Goal: Task Accomplishment & Management: Complete application form

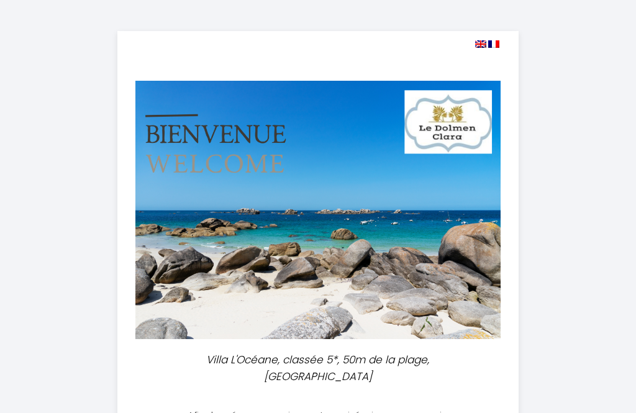
select select
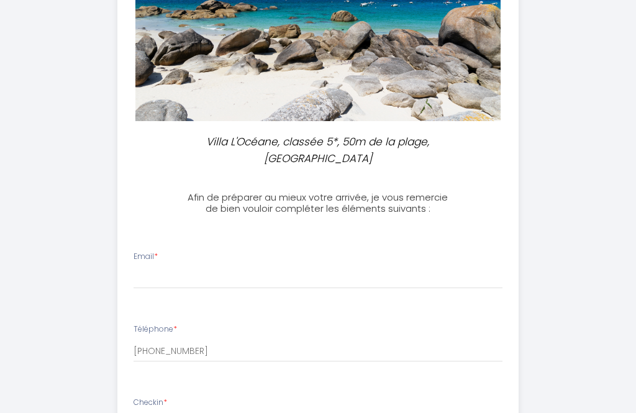
scroll to position [218, 0]
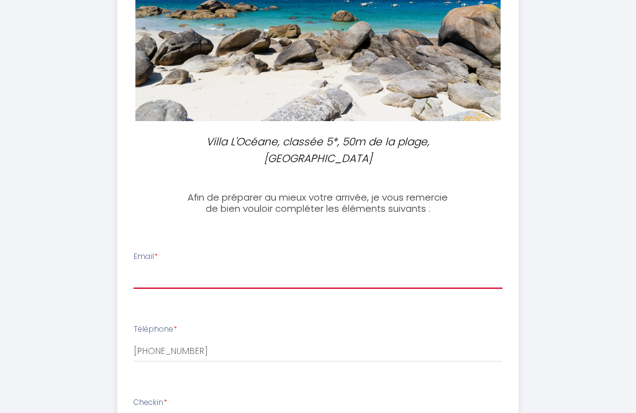
click at [198, 267] on input "Email *" at bounding box center [319, 278] width 370 height 22
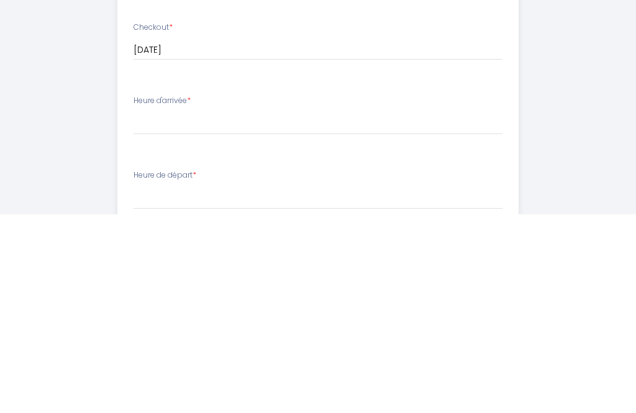
scroll to position [471, 0]
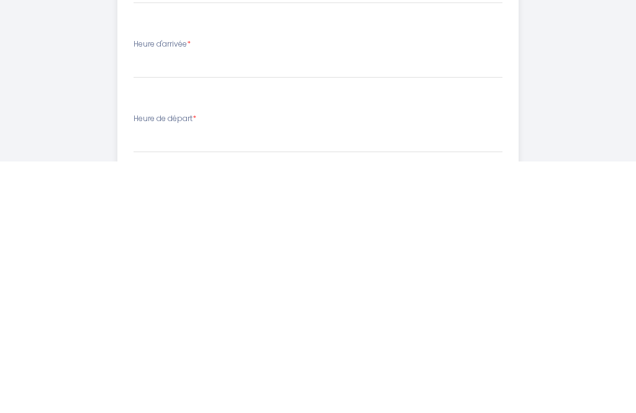
type input "[EMAIL_ADDRESS][DOMAIN_NAME]"
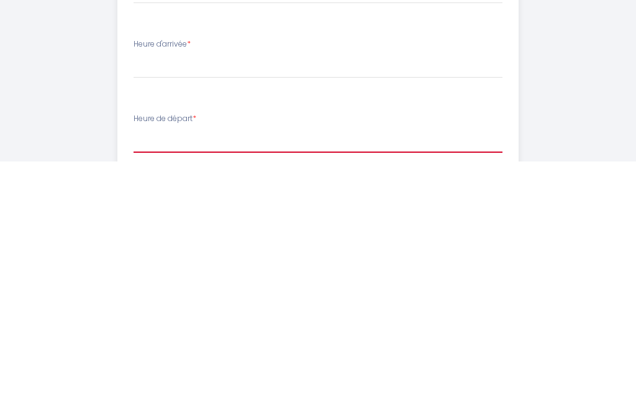
click at [200, 382] on select "00:00 00:30 01:00 01:30 02:00 02:30 03:00 03:30 04:00 04:30 05:00 05:30 06:00 0…" at bounding box center [319, 394] width 370 height 24
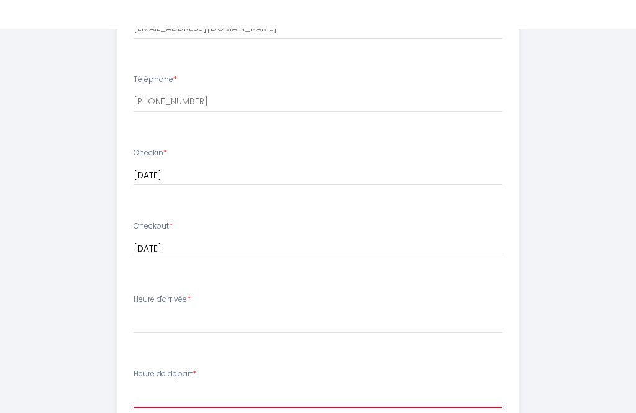
scroll to position [467, 0]
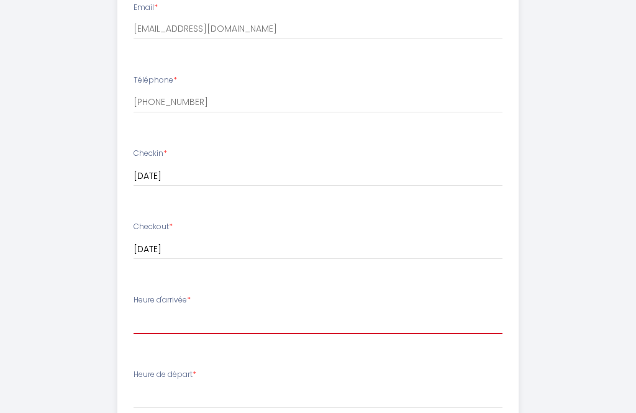
click at [220, 311] on select "16:00 16:30 17:00 17:30 18:00 18:30 19:00 19:30 20:00" at bounding box center [319, 323] width 370 height 24
select select "19:00"
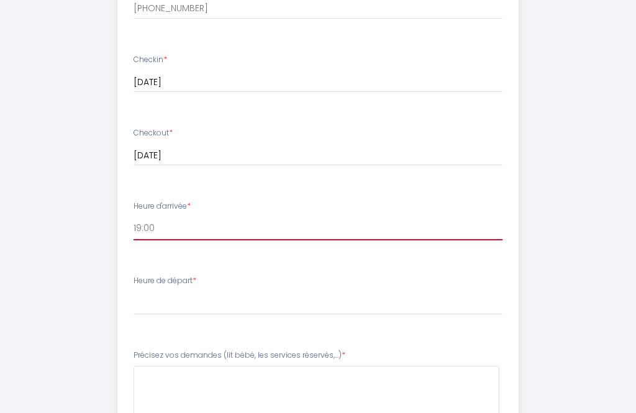
scroll to position [561, 0]
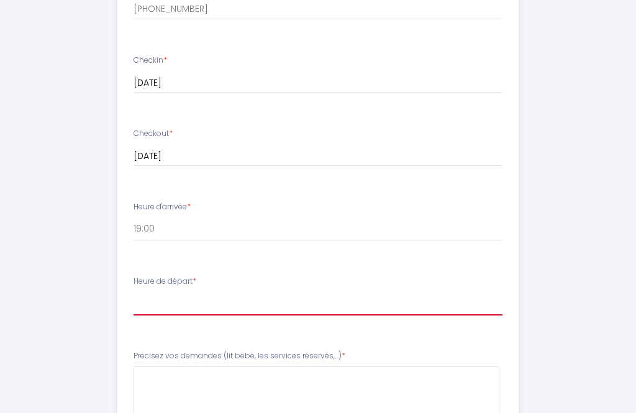
click at [185, 292] on select "00:00 00:30 01:00 01:30 02:00 02:30 03:00 03:30 04:00 04:30 05:00 05:30 06:00 0…" at bounding box center [319, 304] width 370 height 24
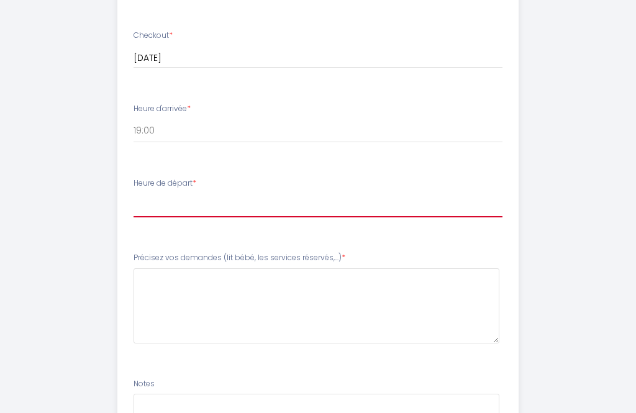
scroll to position [653, 0]
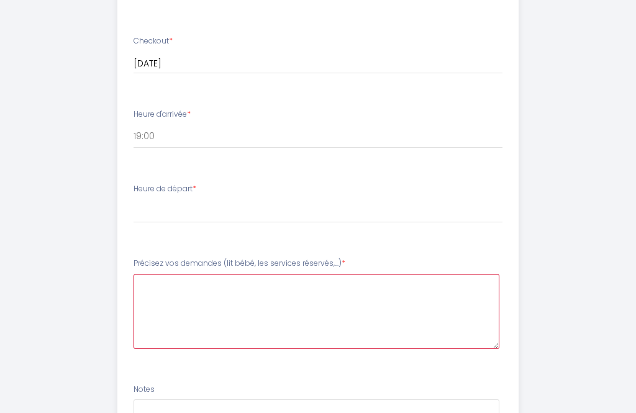
click at [164, 274] on réservés\,\ at bounding box center [317, 311] width 367 height 75
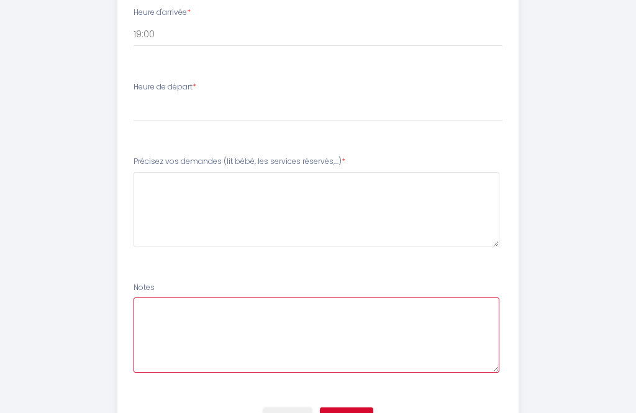
click at [170, 298] on textarea at bounding box center [317, 335] width 367 height 75
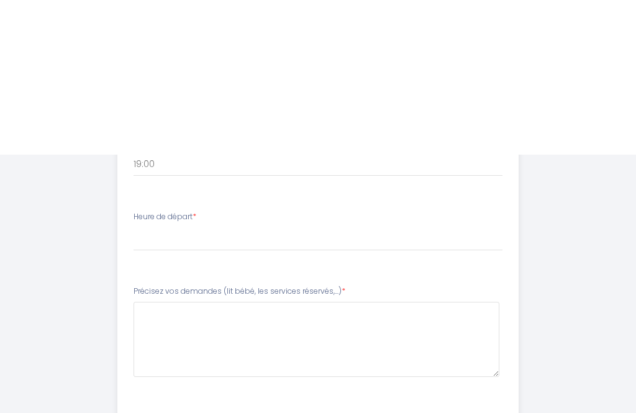
scroll to position [795, 0]
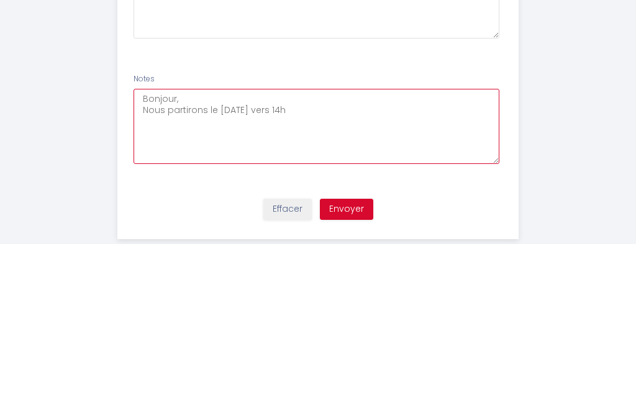
click at [192, 258] on textarea "Bonjour, Nous partirons le [DATE] vers 14h" at bounding box center [317, 295] width 367 height 75
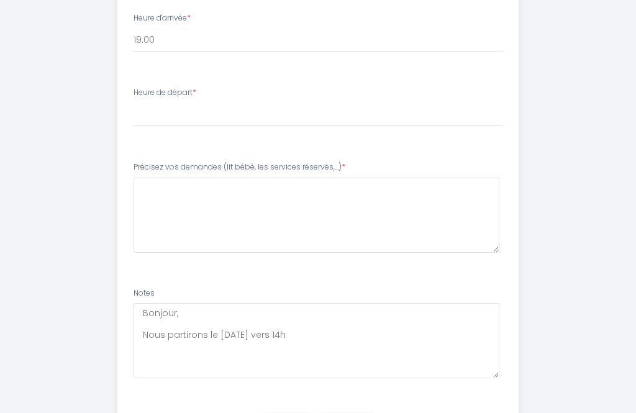
scroll to position [755, 0]
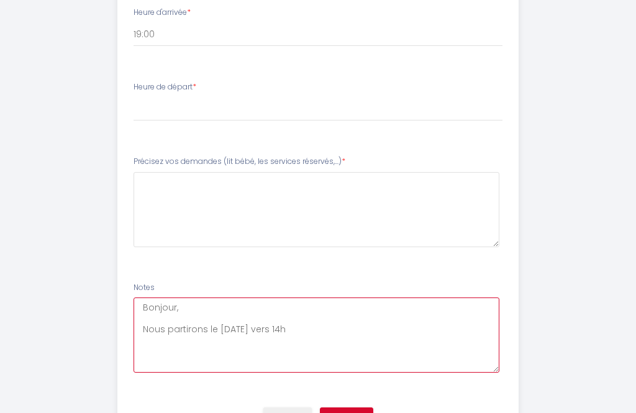
click at [199, 298] on textarea "Bonjour, Nous partirons le [DATE] vers 14h" at bounding box center [317, 335] width 367 height 75
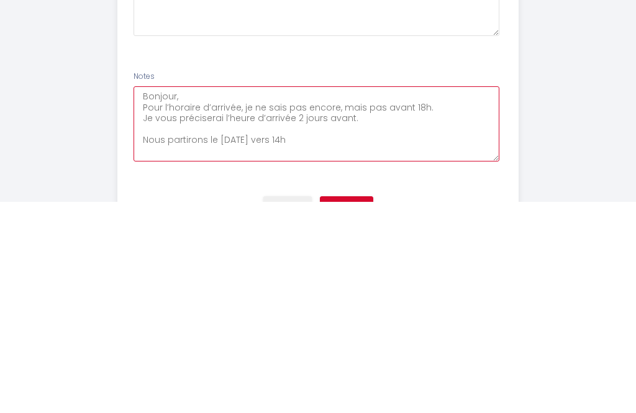
click at [141, 298] on textarea "Bonjour, Pour l’horaire d’arrivée, je ne sais pas encore, mais pas avant 18h. J…" at bounding box center [317, 335] width 367 height 75
click at [327, 298] on textarea "Bonjour, Pour l’horaire d’arrivée, je ne sais pas encore, mais pas avant 18h. J…" at bounding box center [317, 335] width 367 height 75
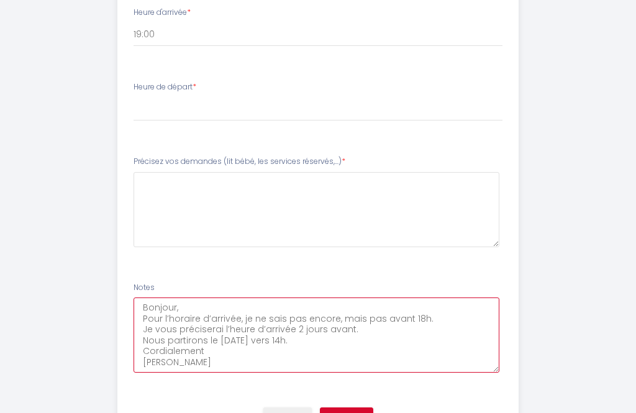
type textarea "Bonjour, Pour l’horaire d’arrivée, je ne sais pas encore, mais pas avant 18h. J…"
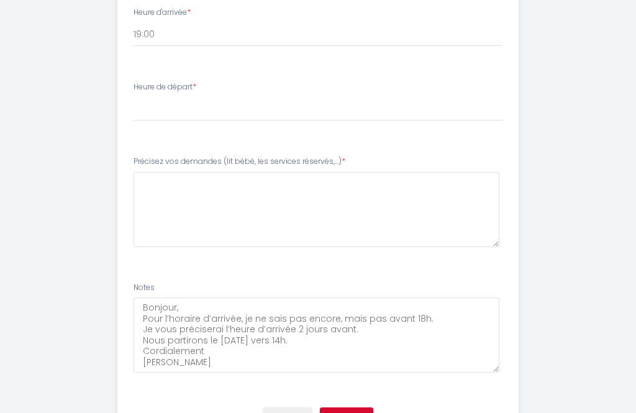
click at [345, 408] on button "Envoyer" at bounding box center [346, 418] width 53 height 21
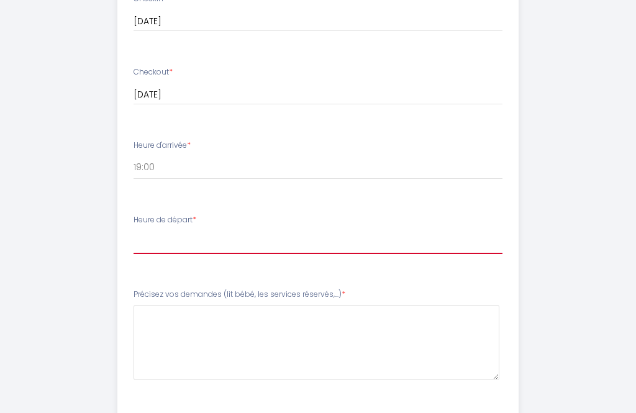
scroll to position [619, 0]
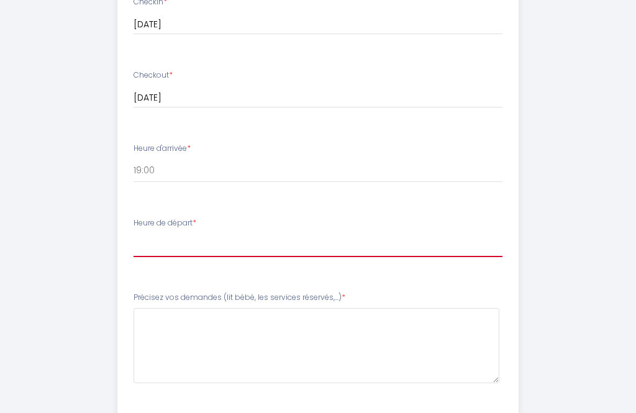
click at [199, 234] on select "00:00 00:30 01:00 01:30 02:00 02:30 03:00 03:30 04:00 04:30 05:00 05:30 06:00 0…" at bounding box center [319, 246] width 370 height 24
select select "10:00"
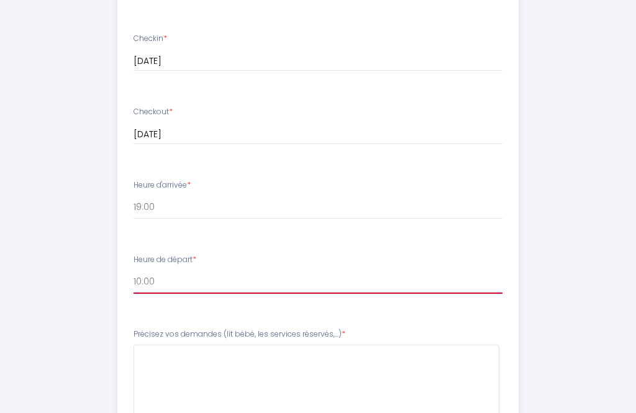
scroll to position [582, 0]
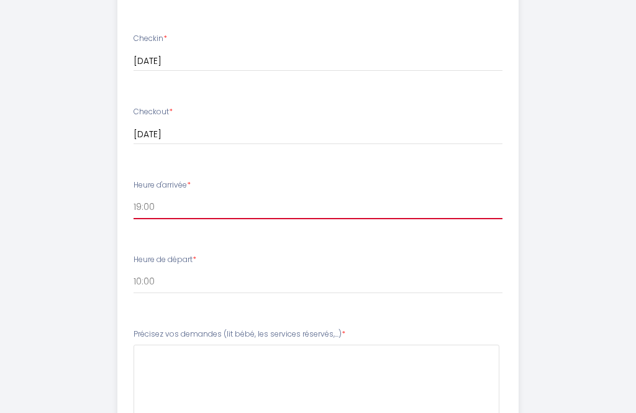
click at [171, 196] on select "16:00 16:30 17:00 17:30 18:00 18:30 19:00 19:30 20:00" at bounding box center [319, 208] width 370 height 24
select select "18:30"
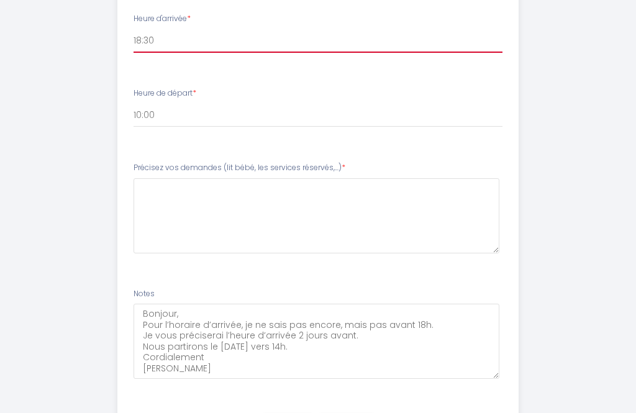
scroll to position [755, 0]
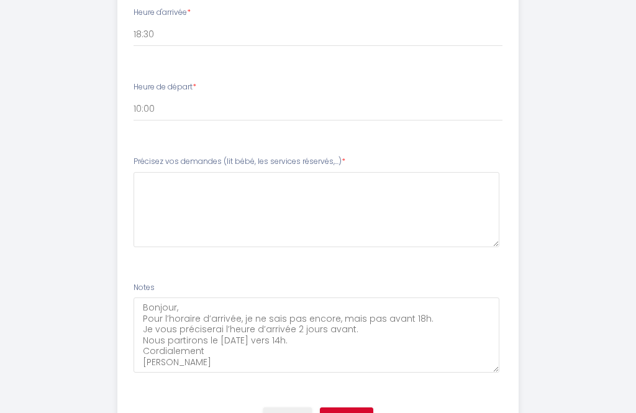
click at [350, 408] on button "Envoyer" at bounding box center [346, 418] width 53 height 21
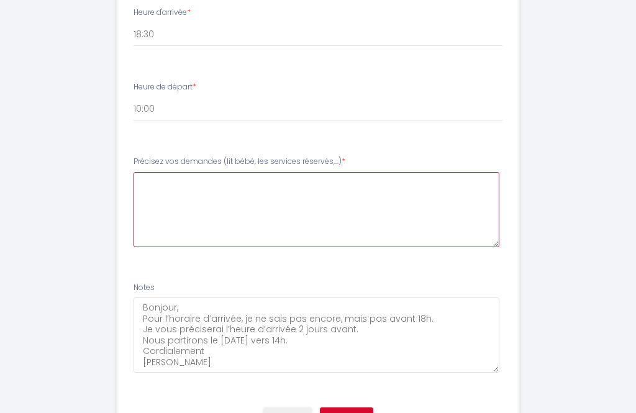
type réservés\,\ "."
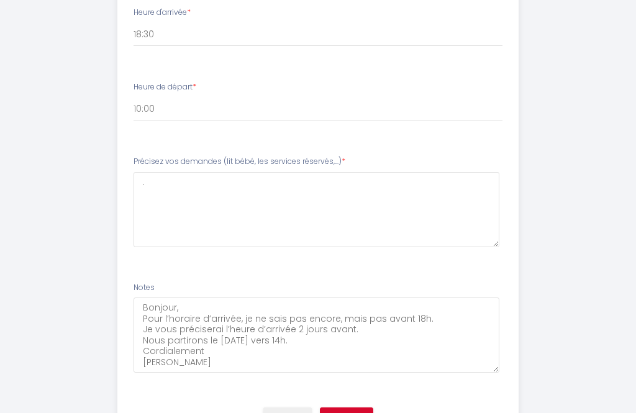
click at [349, 408] on button "Envoyer" at bounding box center [346, 418] width 53 height 21
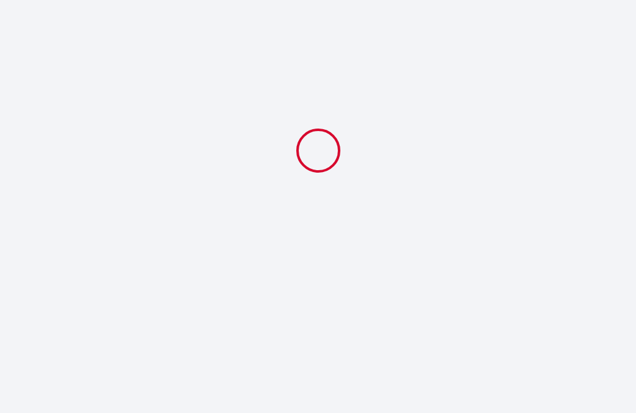
select select "18:30"
select select "10:00"
